Goal: Navigation & Orientation: Find specific page/section

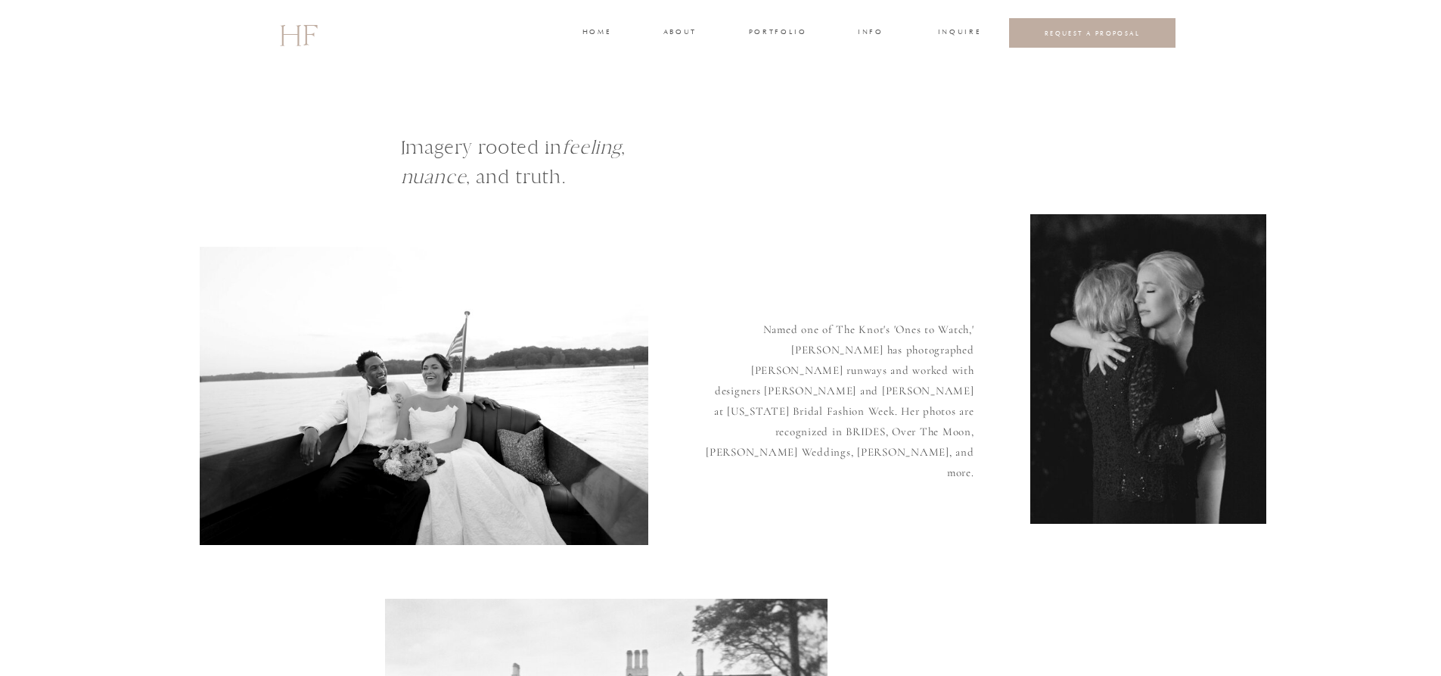
drag, startPoint x: 507, startPoint y: 328, endPoint x: 496, endPoint y: 330, distance: 11.6
drag, startPoint x: 496, startPoint y: 330, endPoint x: 265, endPoint y: 235, distance: 249.4
click at [266, 268] on div at bounding box center [424, 396] width 449 height 298
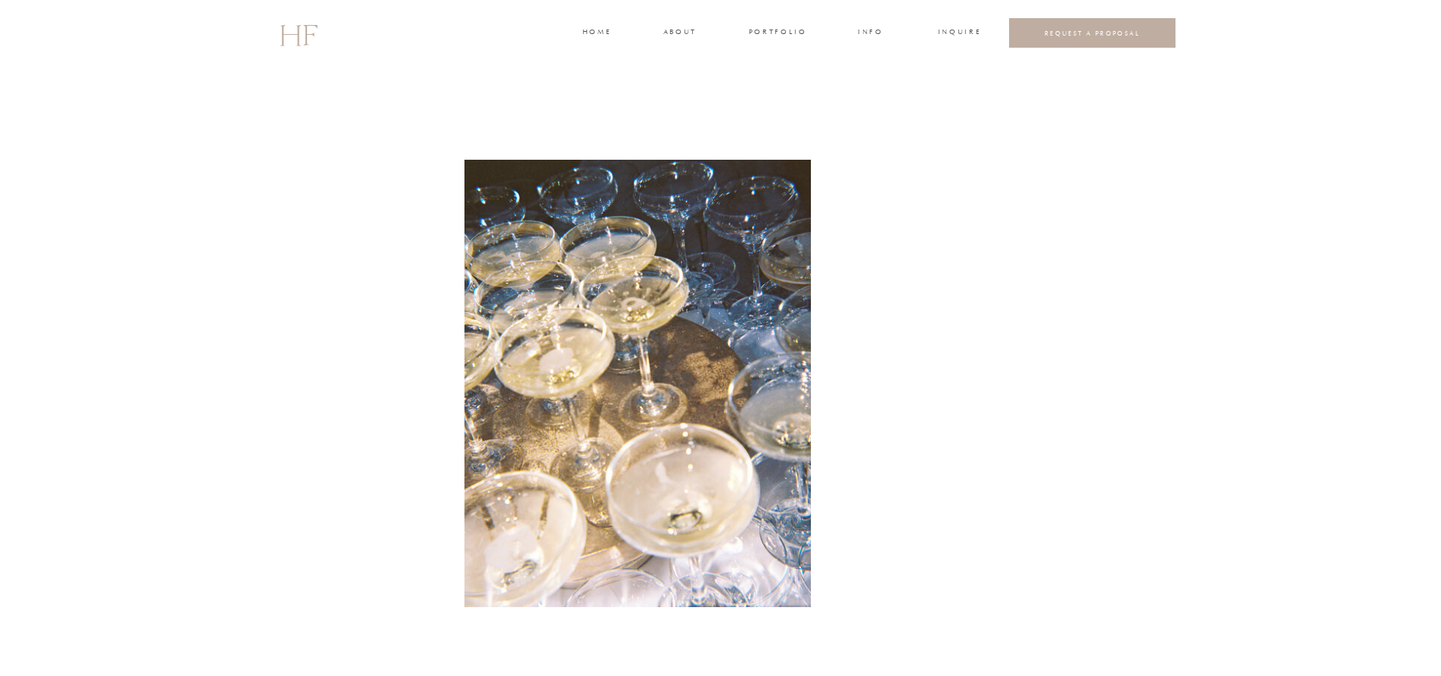
scroll to position [2295, 0]
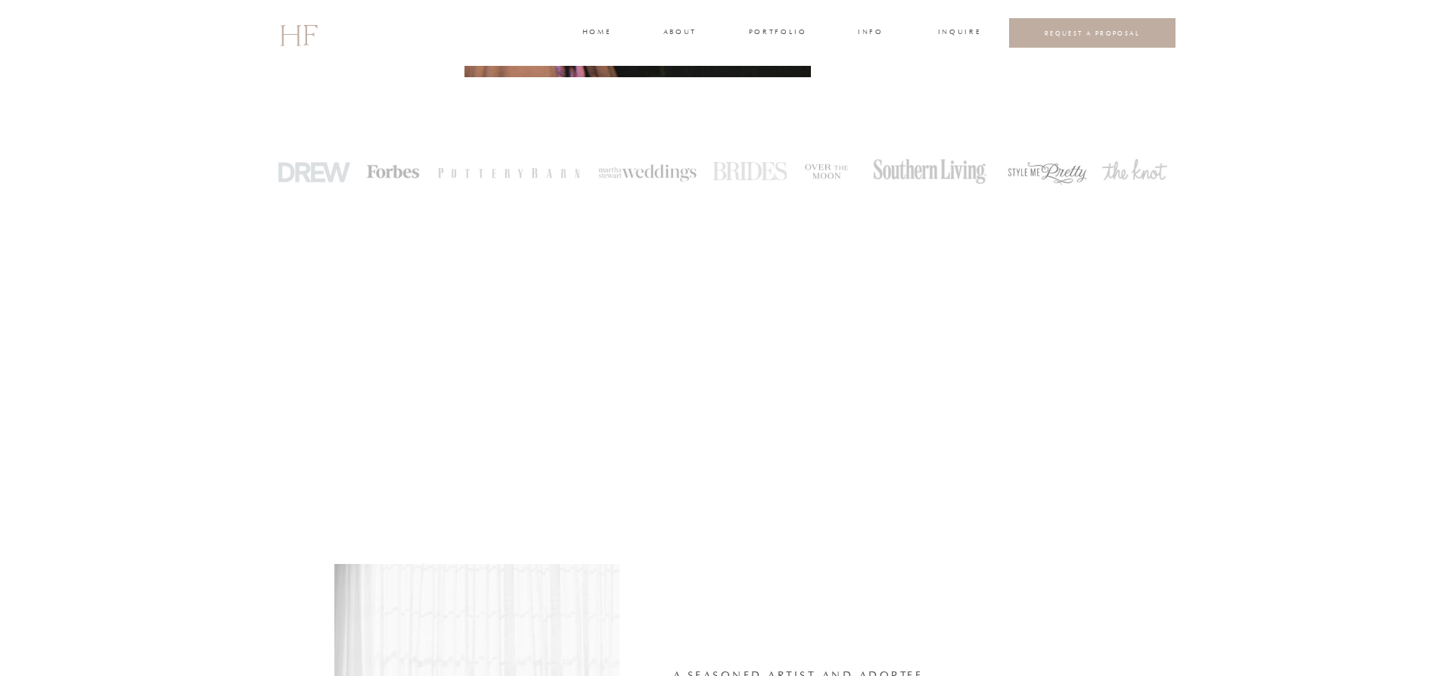
click at [686, 26] on h3 "about" at bounding box center [680, 33] width 32 height 14
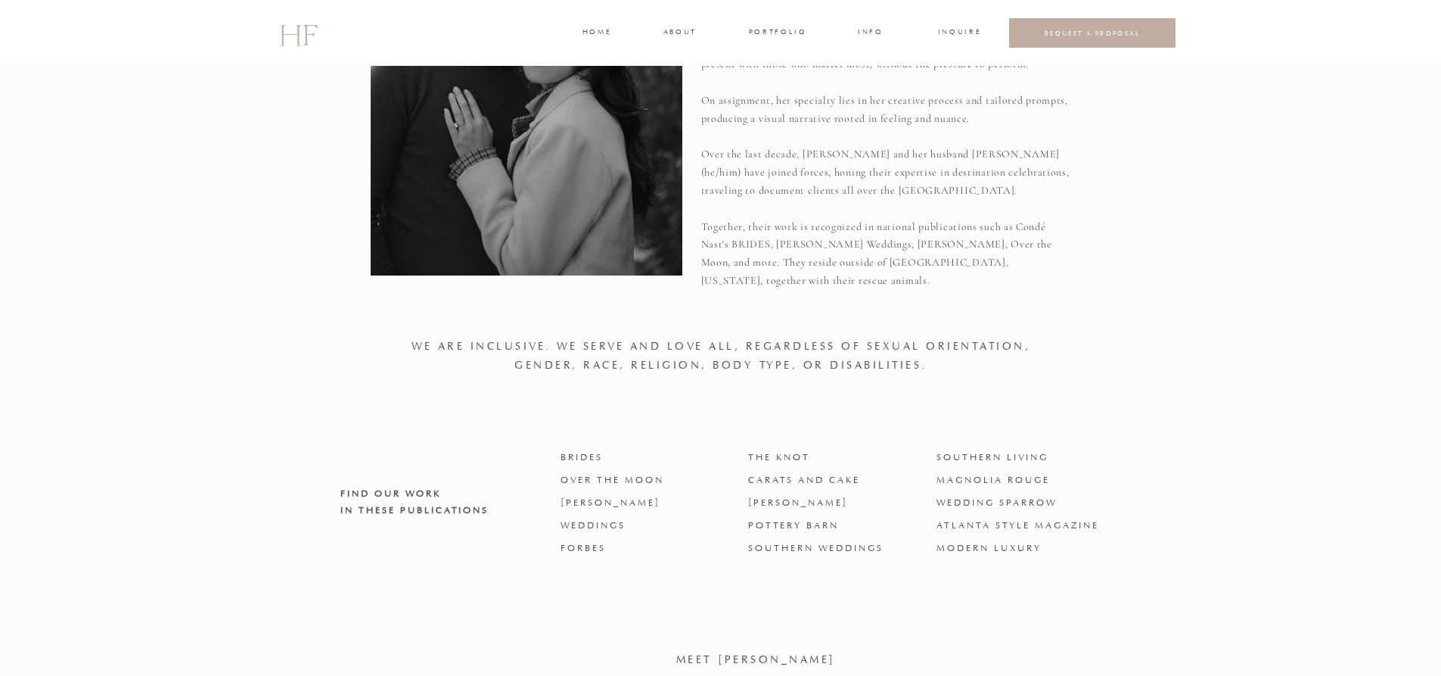
scroll to position [466, 0]
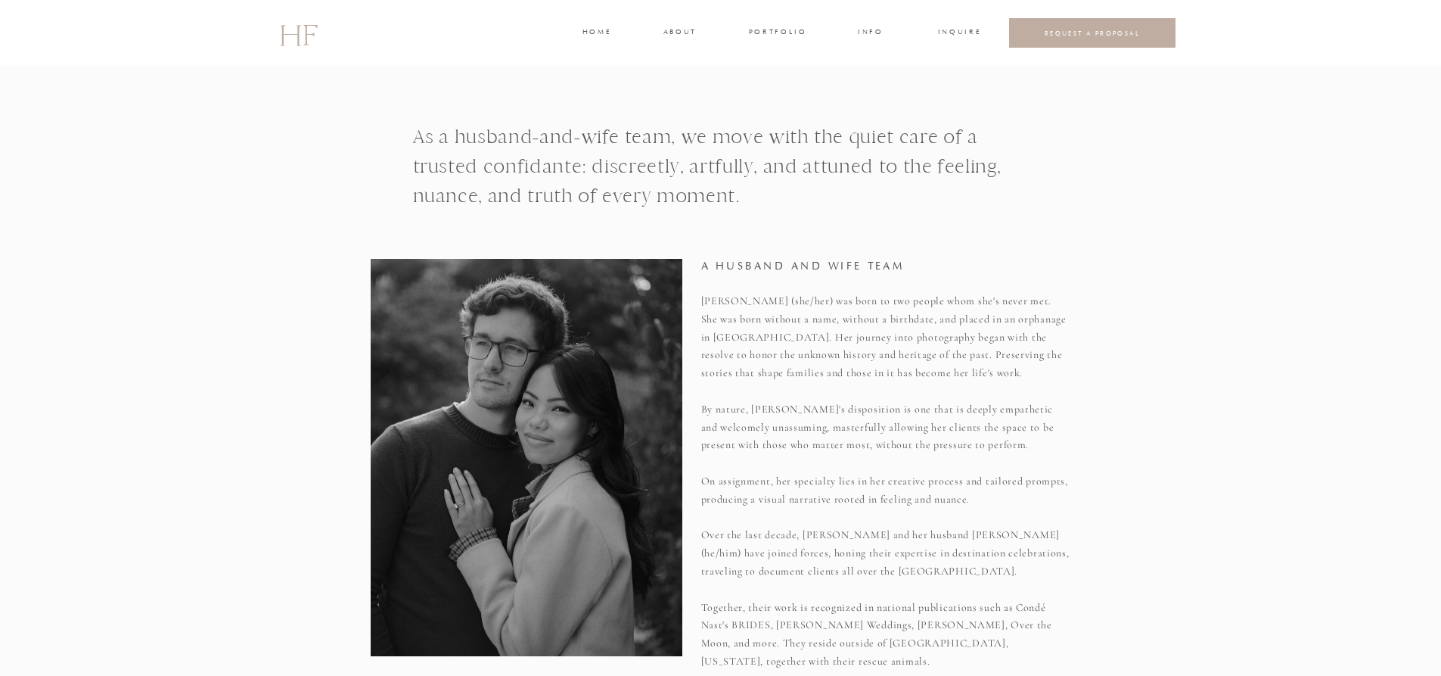
click at [775, 28] on h3 "portfolio" at bounding box center [777, 33] width 57 height 14
click at [775, 63] on h3 "WEDDINGS" at bounding box center [777, 68] width 53 height 14
click at [775, 108] on h3 "PARTIES" at bounding box center [776, 107] width 60 height 14
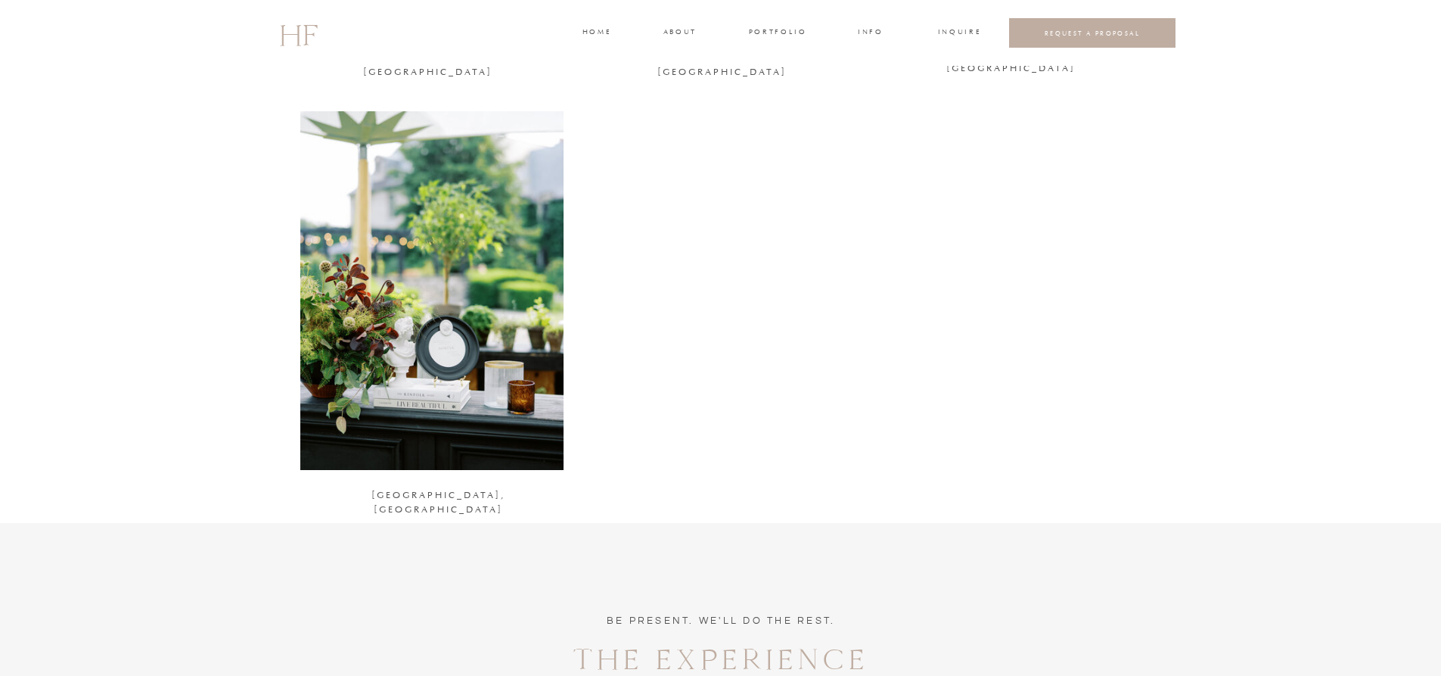
scroll to position [1413, 0]
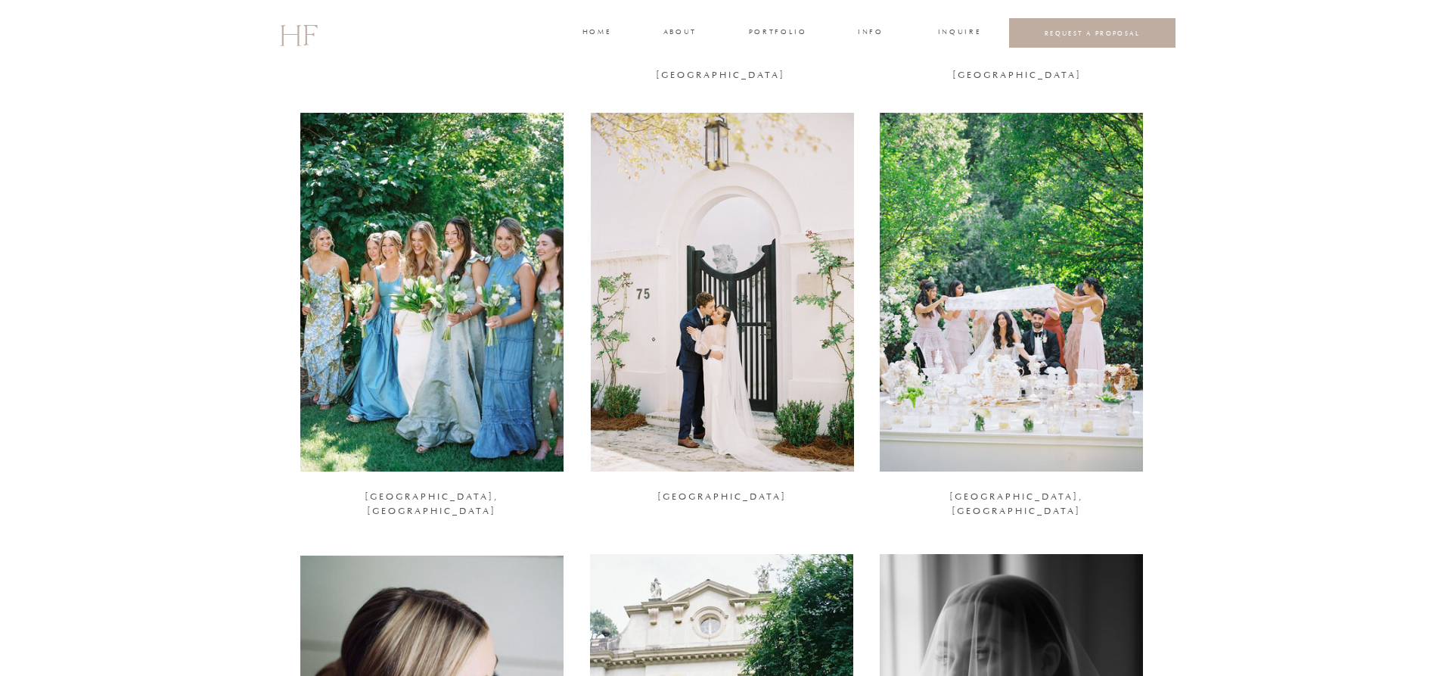
click at [669, 283] on div at bounding box center [722, 292] width 263 height 359
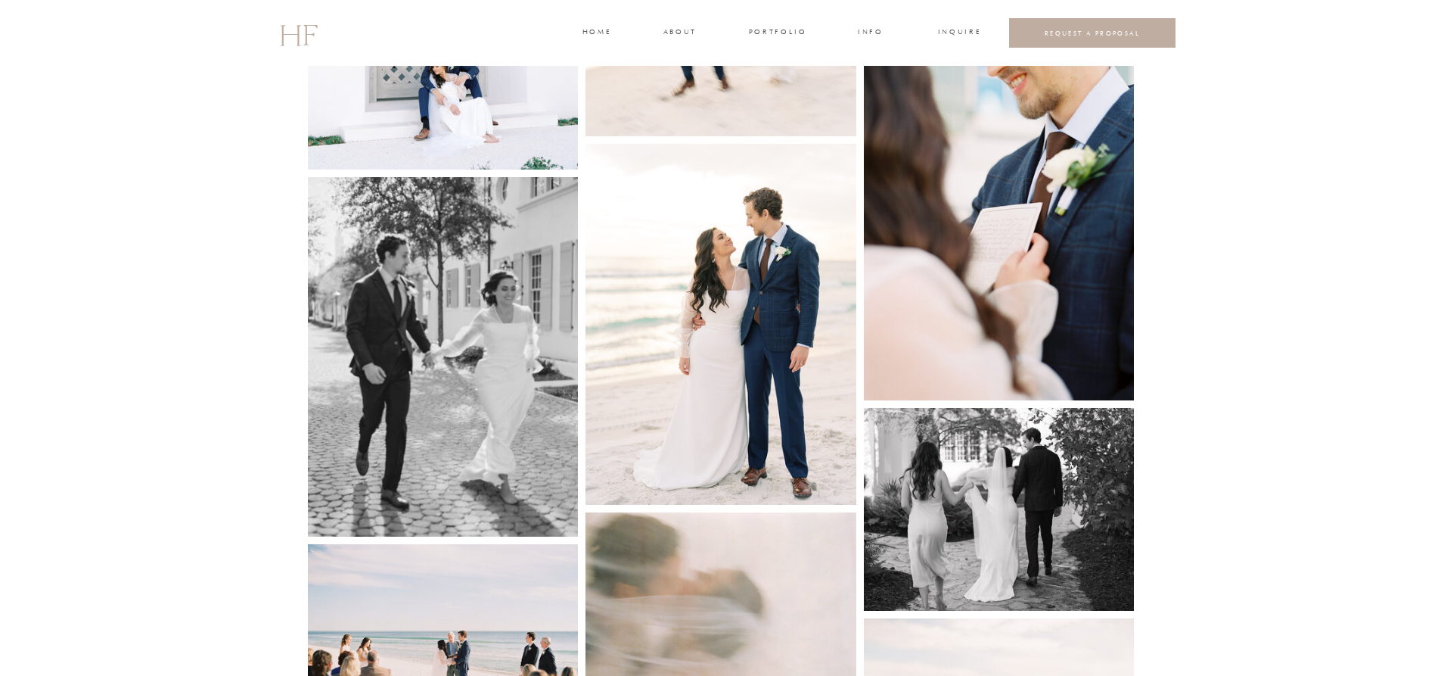
scroll to position [2472, 0]
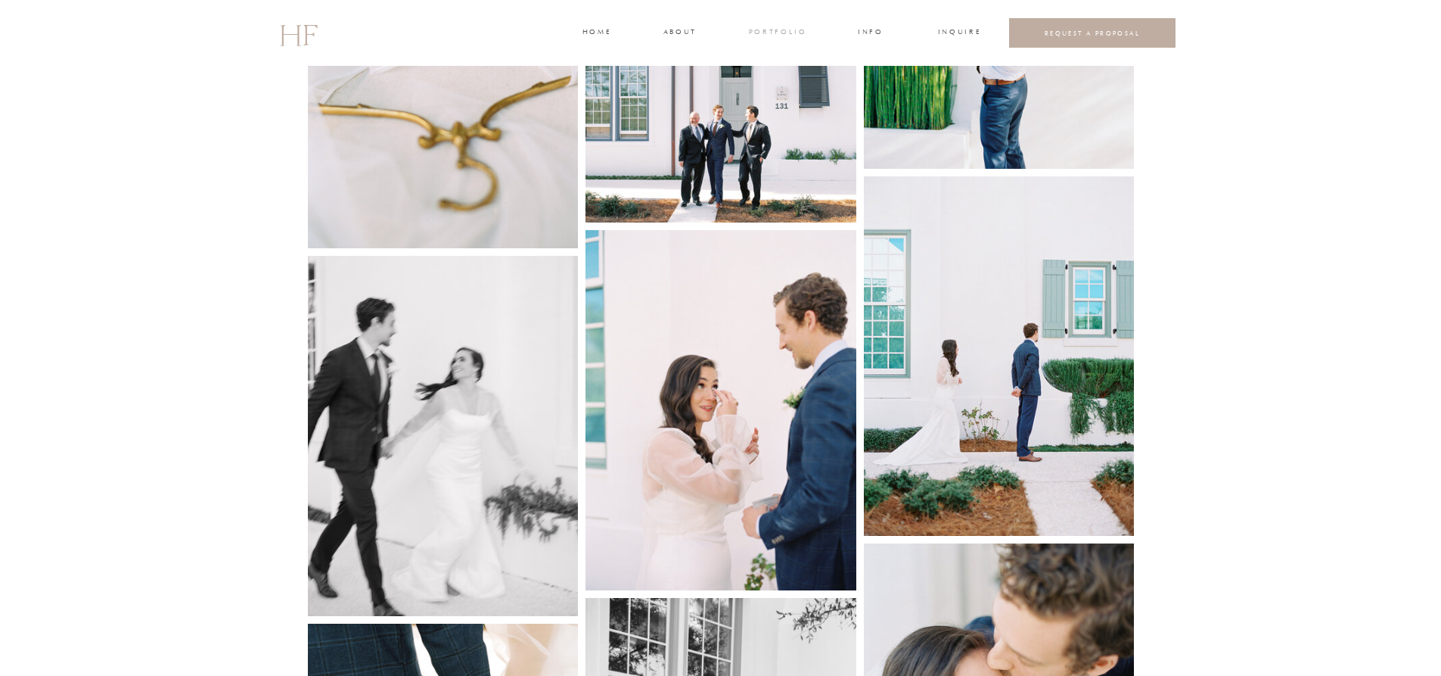
click at [769, 32] on h3 "portfolio" at bounding box center [777, 33] width 57 height 14
click at [785, 82] on h3 "FAMILIES" at bounding box center [777, 81] width 45 height 14
